Goal: Contribute content: Contribute content

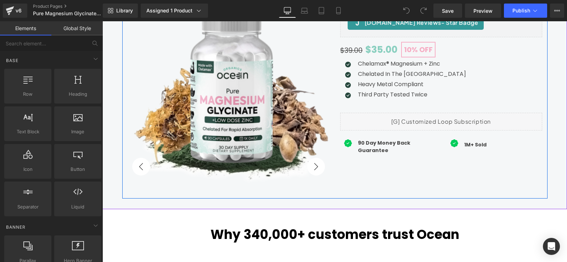
scroll to position [142, 0]
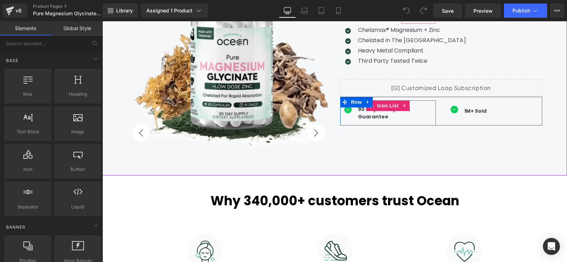
click at [349, 119] on div "90 Day Money Back Guarantee Text Block" at bounding box center [388, 113] width 96 height 15
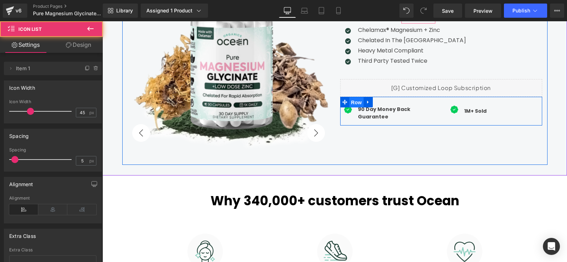
click at [352, 102] on span "Row" at bounding box center [356, 102] width 14 height 11
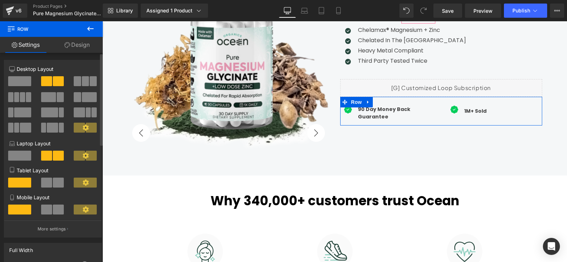
click at [82, 84] on span at bounding box center [85, 81] width 7 height 10
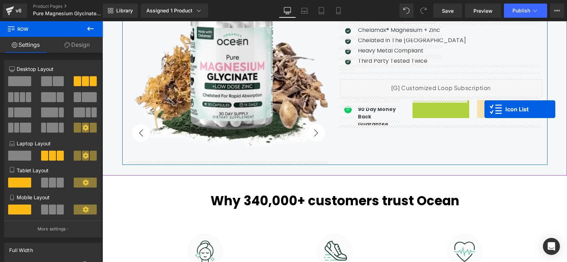
drag, startPoint x: 423, startPoint y: 105, endPoint x: 485, endPoint y: 109, distance: 61.4
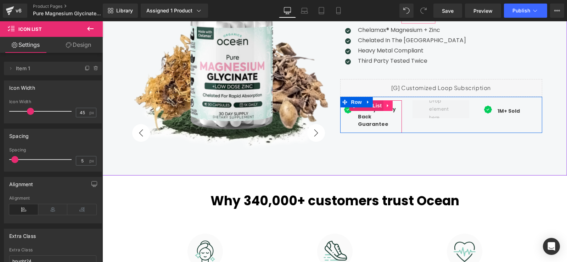
click at [386, 104] on icon at bounding box center [388, 105] width 5 height 5
click at [382, 106] on icon at bounding box center [383, 105] width 5 height 5
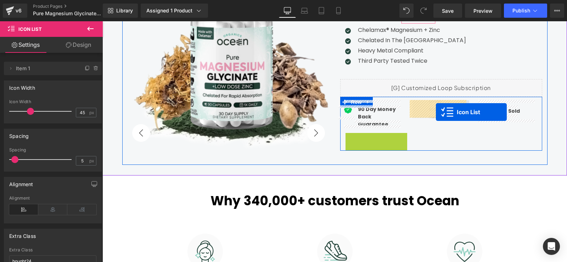
drag, startPoint x: 353, startPoint y: 130, endPoint x: 436, endPoint y: 112, distance: 85.2
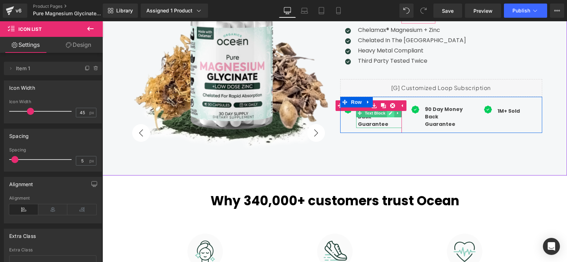
click at [389, 114] on icon at bounding box center [391, 113] width 4 height 4
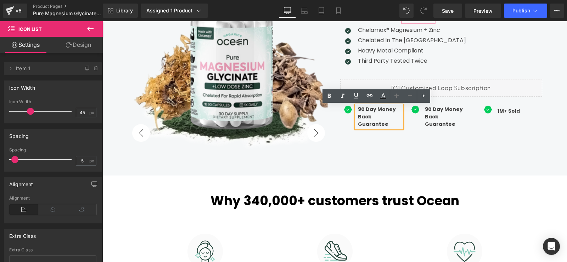
click at [362, 114] on strong "90 Day Money Back Guarantee" at bounding box center [377, 117] width 38 height 22
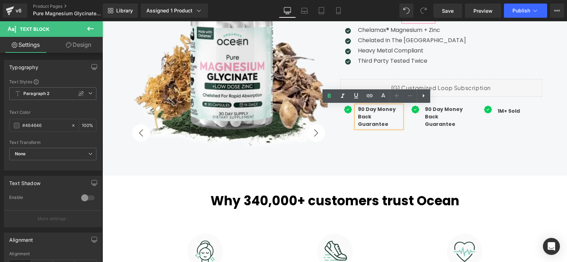
click at [367, 113] on strong "90 Day Money Back Guarantee" at bounding box center [377, 117] width 38 height 22
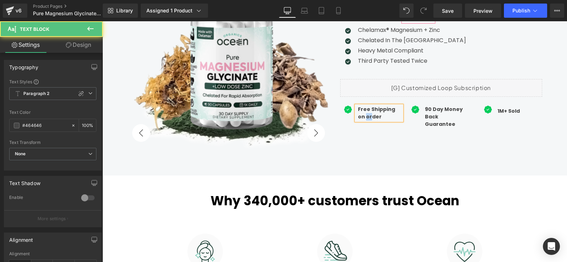
drag, startPoint x: 360, startPoint y: 118, endPoint x: 354, endPoint y: 118, distance: 5.7
click at [356, 118] on div "Free Shipping on order" at bounding box center [379, 113] width 46 height 15
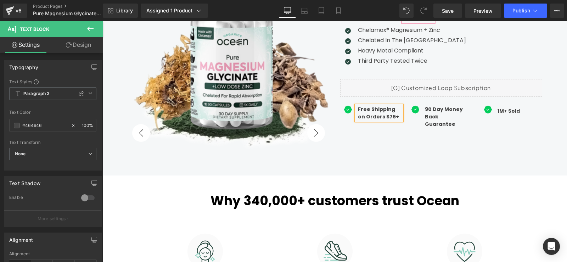
scroll to position [106, 0]
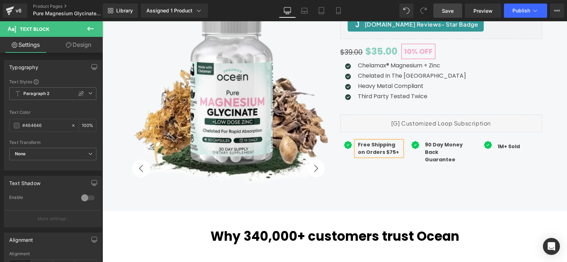
click at [450, 14] on span "Save" at bounding box center [448, 10] width 12 height 7
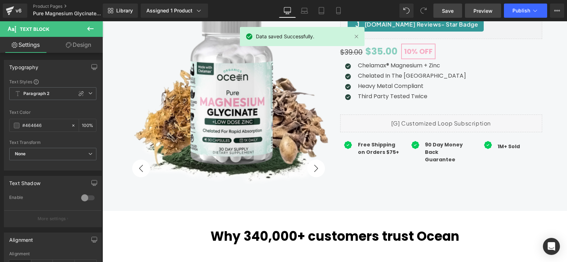
click at [481, 12] on span "Preview" at bounding box center [483, 10] width 19 height 7
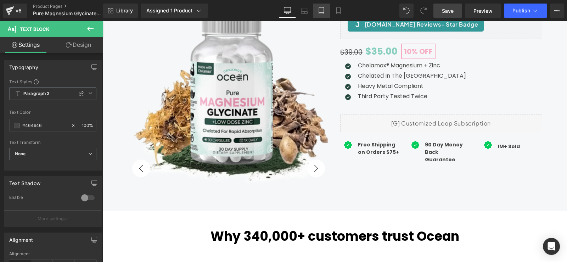
click at [321, 13] on icon at bounding box center [321, 13] width 5 height 0
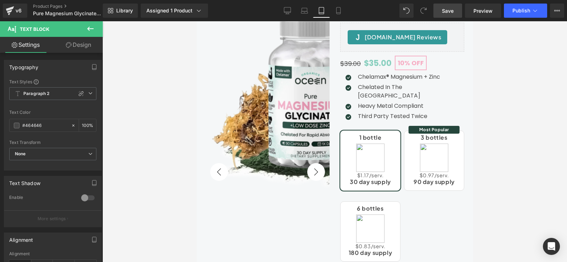
scroll to position [306, 0]
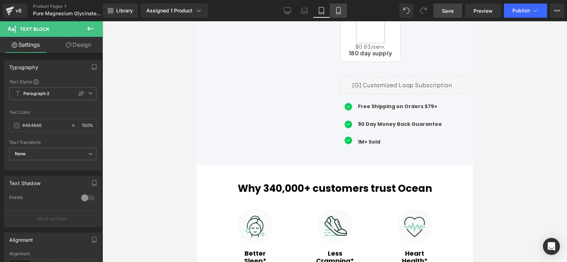
click at [338, 13] on icon at bounding box center [338, 10] width 7 height 7
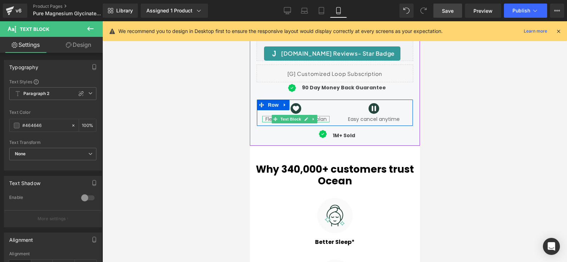
scroll to position [142, 0]
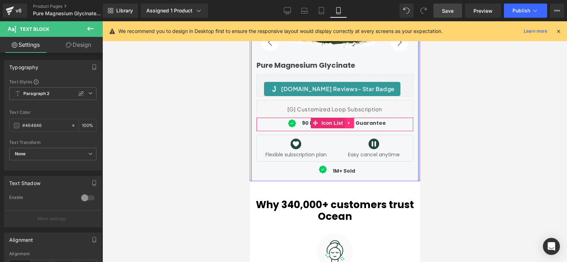
click at [349, 123] on icon at bounding box center [348, 122] width 1 height 3
click at [343, 124] on icon at bounding box center [344, 123] width 5 height 5
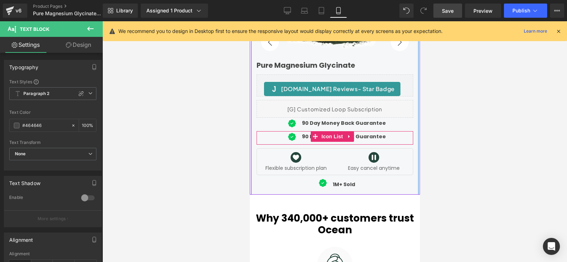
click at [305, 136] on strong "90 Day Money Back Guarantee" at bounding box center [344, 136] width 84 height 7
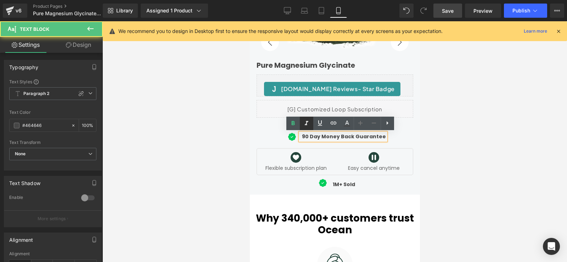
click at [308, 126] on icon at bounding box center [306, 123] width 9 height 9
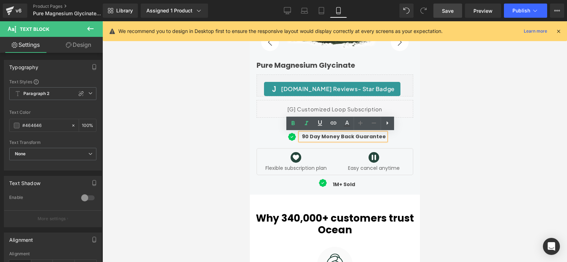
click at [339, 140] on p "90 Day Money Back Guarantee" at bounding box center [344, 136] width 84 height 7
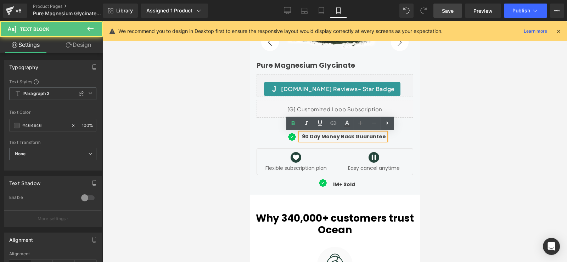
click at [401, 137] on div "Icon 90 Day Money Back Guarantee Text Block" at bounding box center [334, 138] width 157 height 10
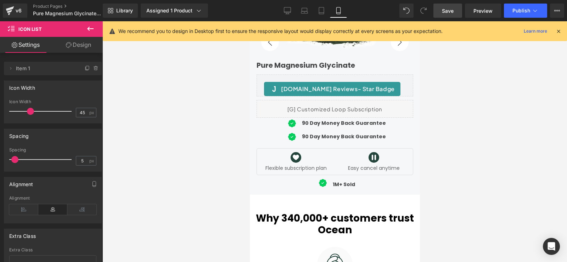
click at [346, 126] on link at bounding box center [341, 123] width 7 height 9
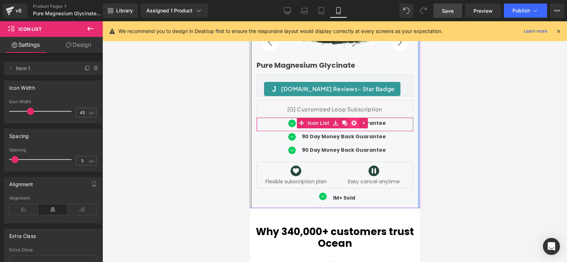
click at [351, 123] on icon at bounding box center [353, 123] width 5 height 5
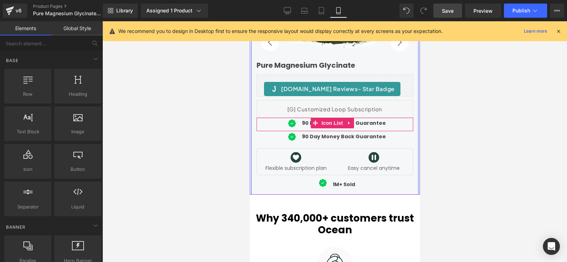
click at [250, 21] on div at bounding box center [250, 21] width 0 height 0
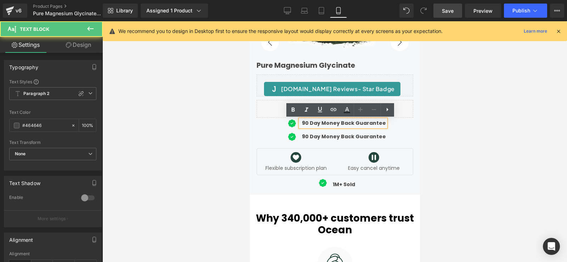
click at [372, 124] on strong "90 Day Money Back Guarantee" at bounding box center [344, 122] width 84 height 7
drag, startPoint x: 302, startPoint y: 123, endPoint x: 332, endPoint y: 122, distance: 30.1
click at [332, 122] on strong "90 Day Money Back Guarantee" at bounding box center [344, 122] width 84 height 7
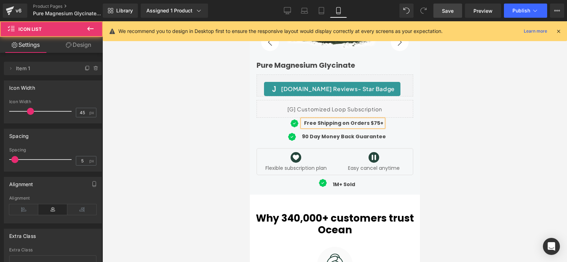
click at [399, 128] on div "Icon Free Shipping on Orders $75+ Text Block" at bounding box center [334, 124] width 157 height 10
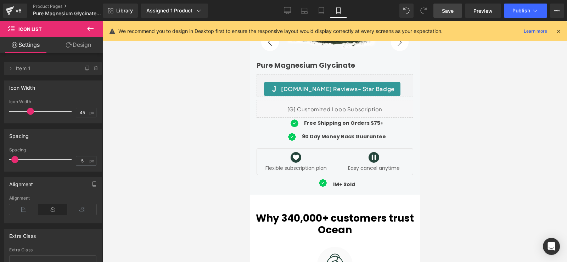
click at [451, 11] on span "Save" at bounding box center [448, 10] width 12 height 7
click at [289, 13] on icon at bounding box center [287, 13] width 2 height 1
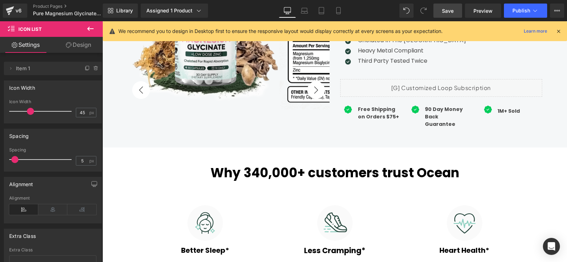
scroll to position [0, 0]
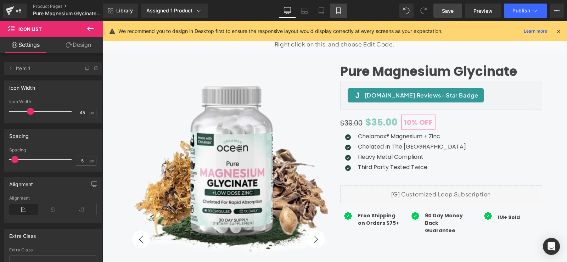
click at [337, 6] on link "Mobile" at bounding box center [338, 11] width 17 height 14
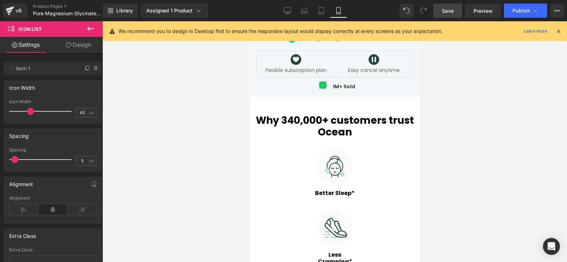
scroll to position [228, 0]
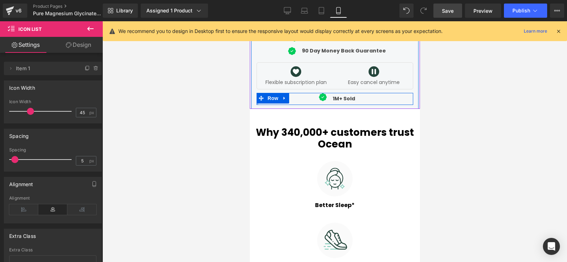
click at [257, 105] on div at bounding box center [257, 99] width 2 height 12
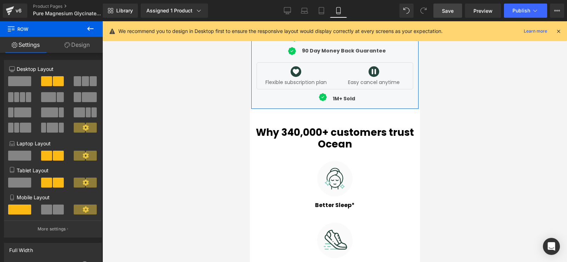
click at [71, 45] on link "Design" at bounding box center [76, 45] width 51 height 16
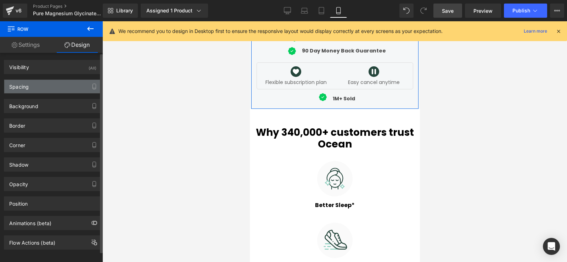
click at [46, 84] on div "Spacing" at bounding box center [52, 86] width 97 height 13
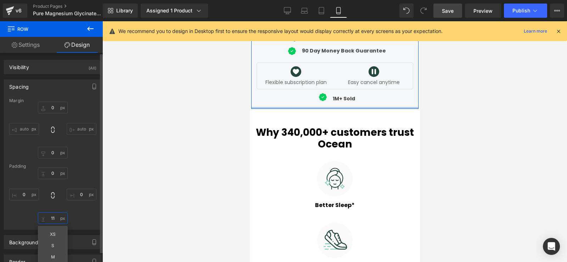
click at [55, 217] on input "text" at bounding box center [53, 218] width 30 height 12
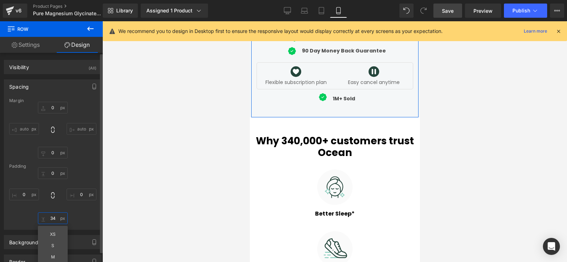
type input "35"
click at [83, 219] on div "35 XS S M L XL Edit Value" at bounding box center [52, 195] width 87 height 57
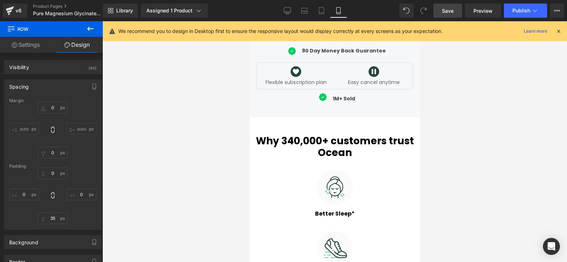
drag, startPoint x: 451, startPoint y: 10, endPoint x: 126, endPoint y: 72, distance: 330.9
click at [451, 10] on span "Save" at bounding box center [448, 10] width 12 height 7
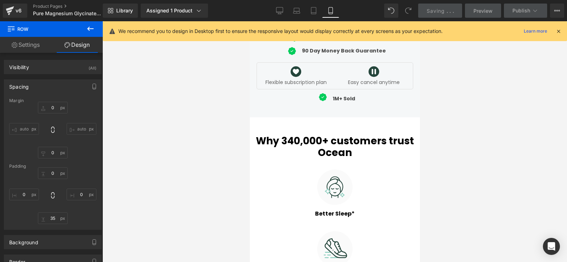
scroll to position [0, 0]
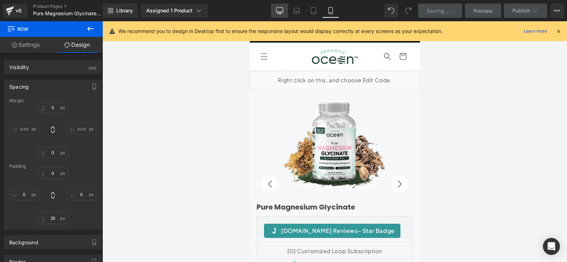
drag, startPoint x: 280, startPoint y: 10, endPoint x: 233, endPoint y: 41, distance: 57.0
click at [280, 10] on icon at bounding box center [279, 10] width 7 height 7
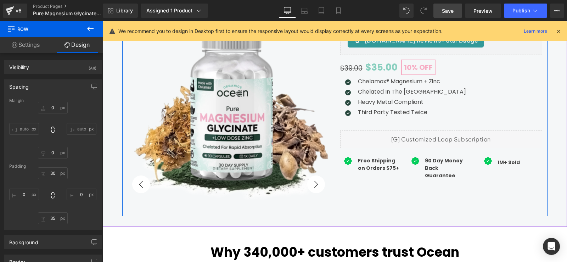
scroll to position [106, 0]
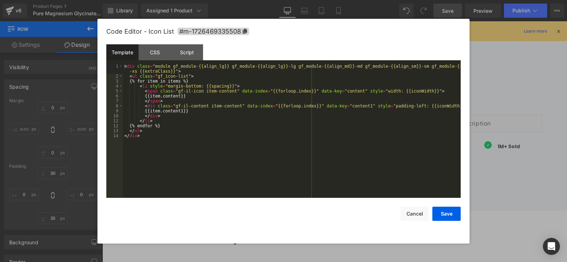
click at [348, 0] on div "Icon List You are previewing how the will restyle your page. You can not edit E…" at bounding box center [283, 0] width 567 height 0
click at [159, 54] on div "CSS" at bounding box center [155, 52] width 32 height 16
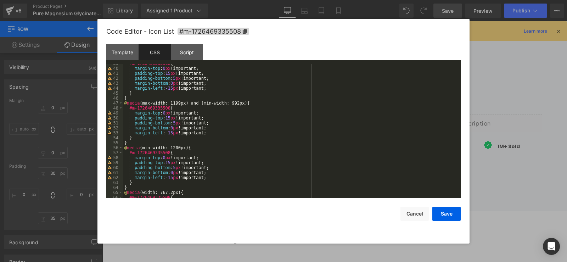
scroll to position [234, 0]
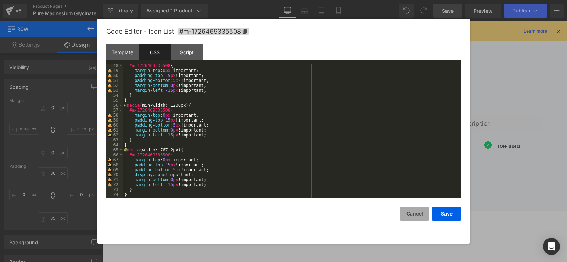
click at [408, 213] on button "Cancel" at bounding box center [415, 214] width 28 height 14
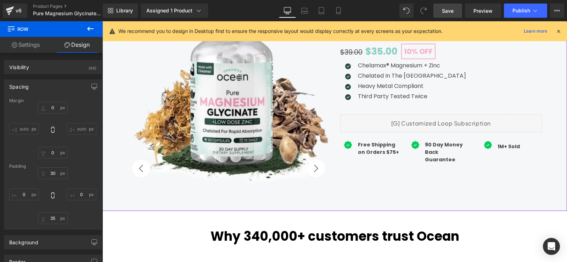
click at [500, 192] on div "Pure Magnesium Glycinate (P) Title [DOMAIN_NAME] Reviews - Star Badge [DOMAIN_N…" at bounding box center [441, 94] width 213 height 203
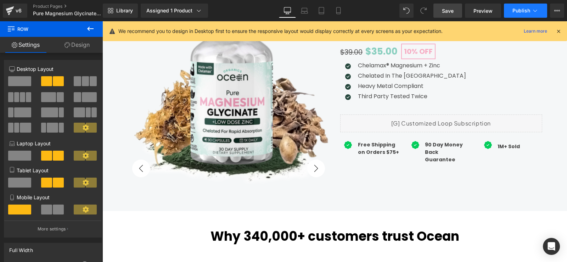
click at [516, 14] on button "Publish" at bounding box center [525, 11] width 43 height 14
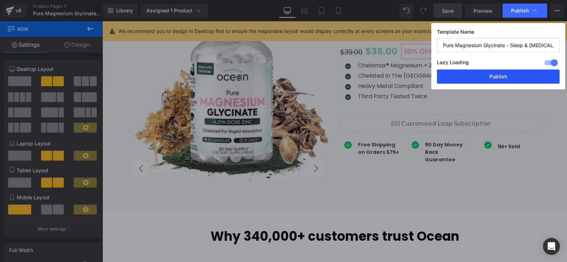
click at [487, 78] on button "Publish" at bounding box center [498, 76] width 123 height 14
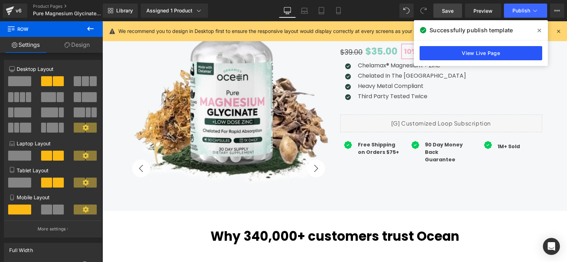
click at [477, 55] on link "View Live Page" at bounding box center [481, 53] width 123 height 14
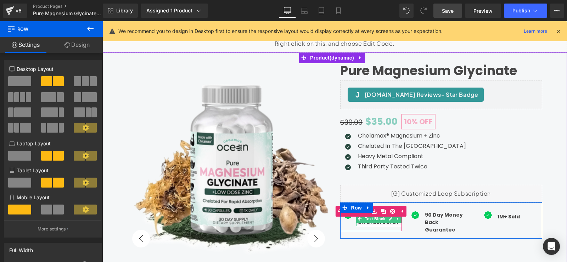
scroll to position [35, 0]
